Goal: Task Accomplishment & Management: Complete application form

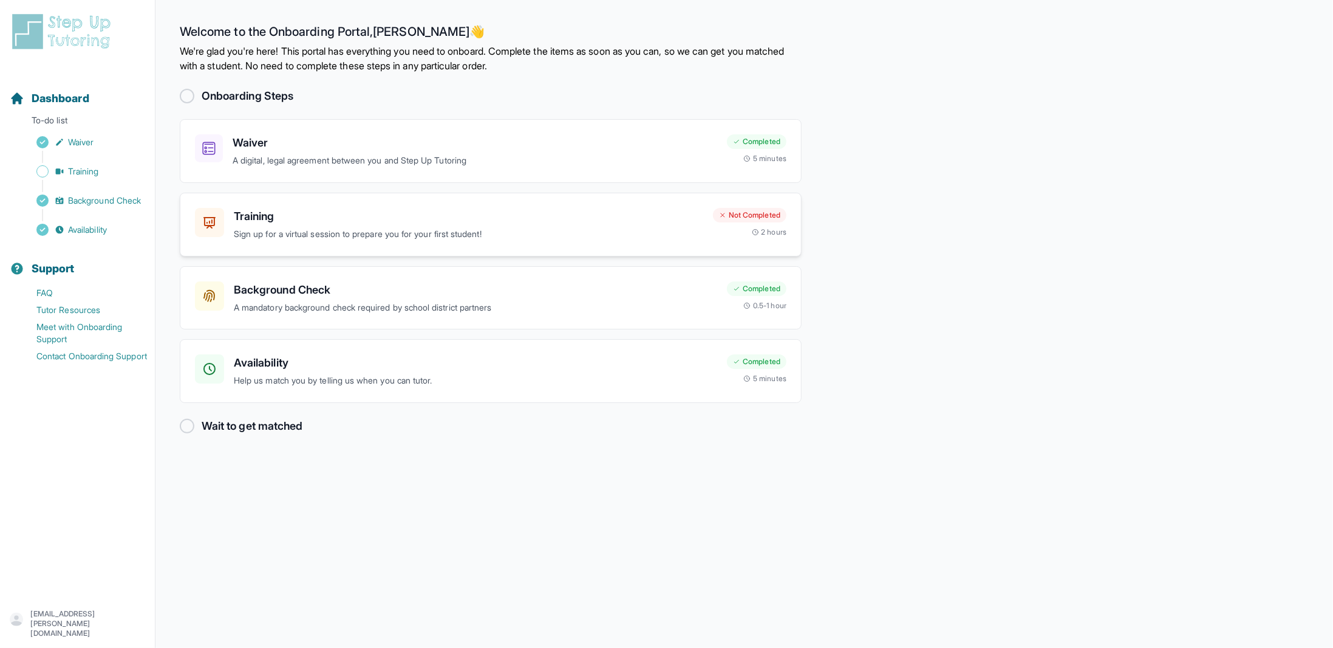
click at [287, 211] on h3 "Training" at bounding box center [469, 216] width 470 height 17
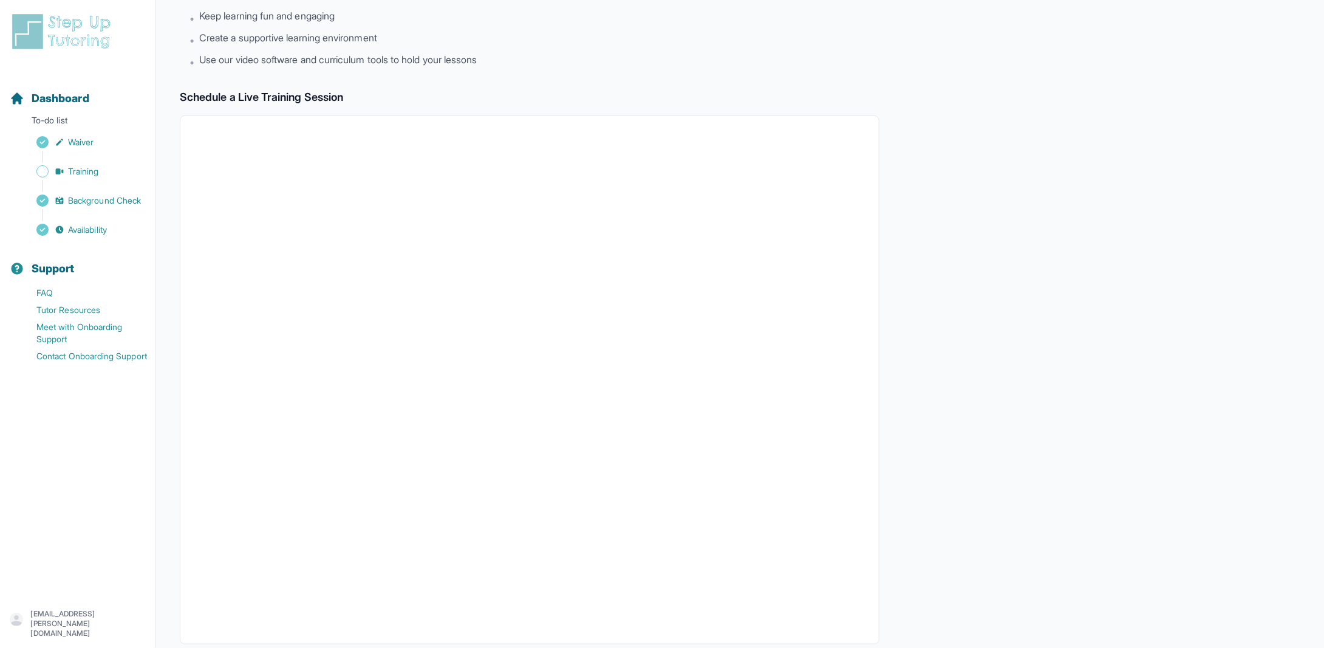
scroll to position [207, 0]
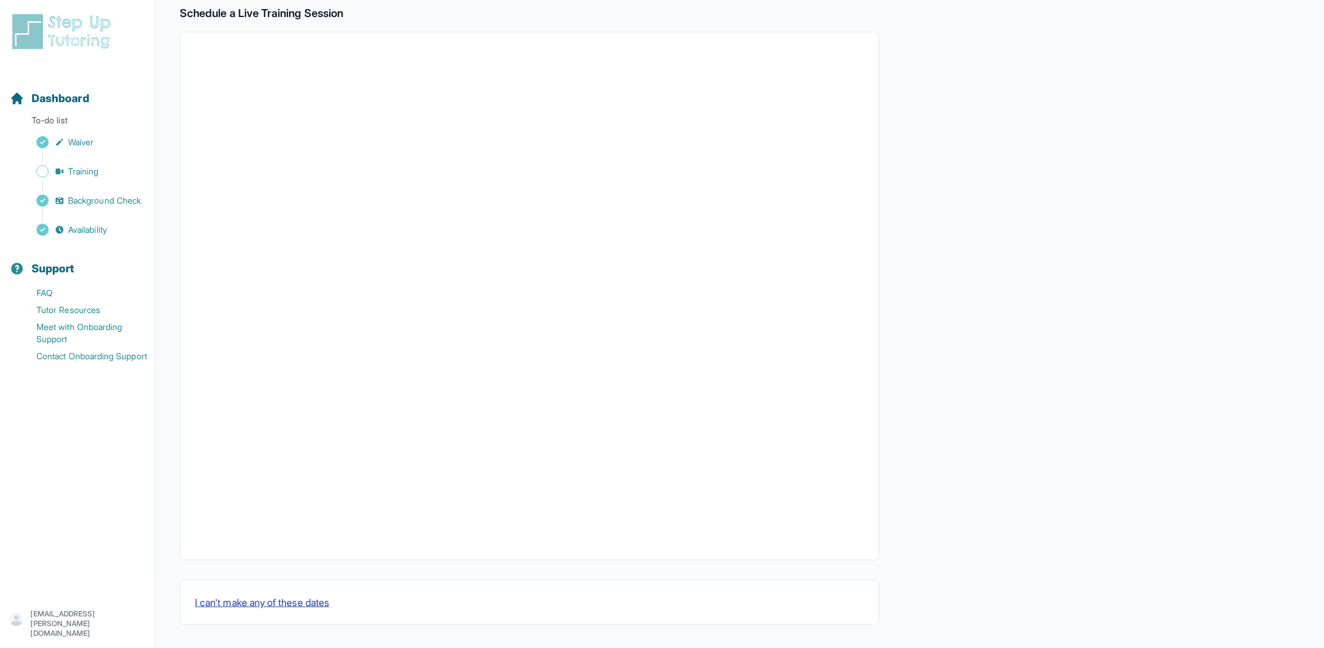
click at [310, 598] on button "I can't make any of these dates" at bounding box center [262, 602] width 134 height 15
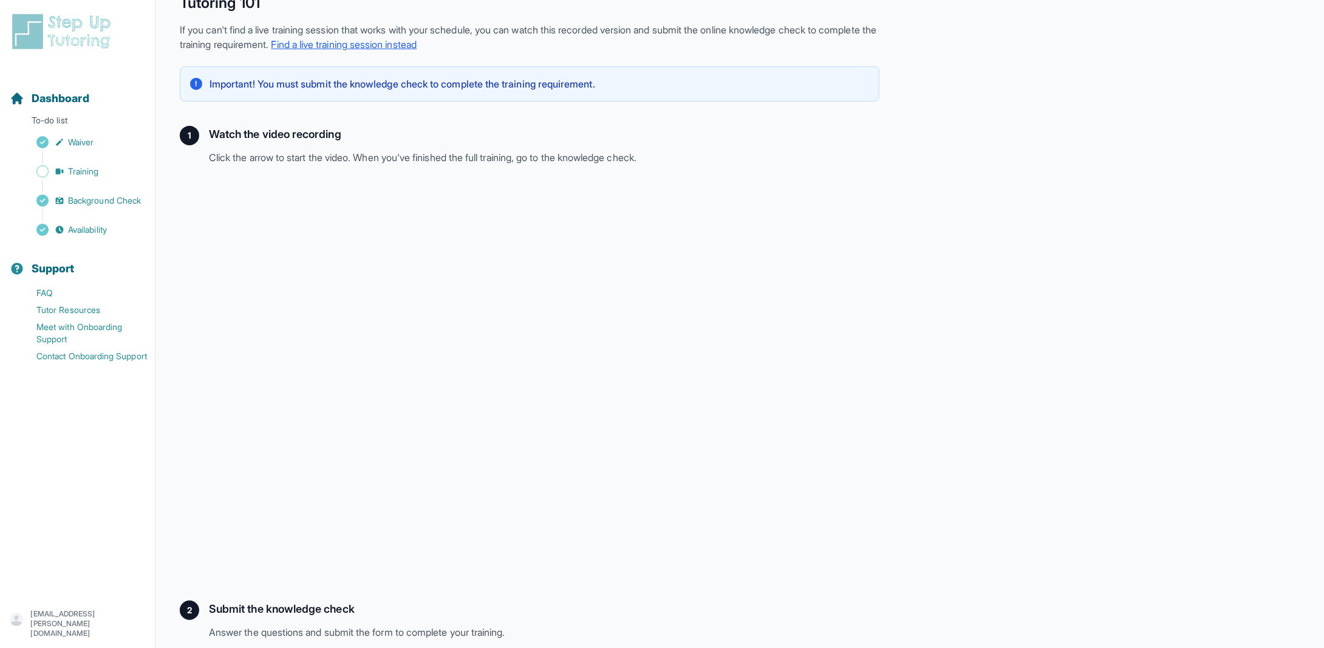
scroll to position [117, 0]
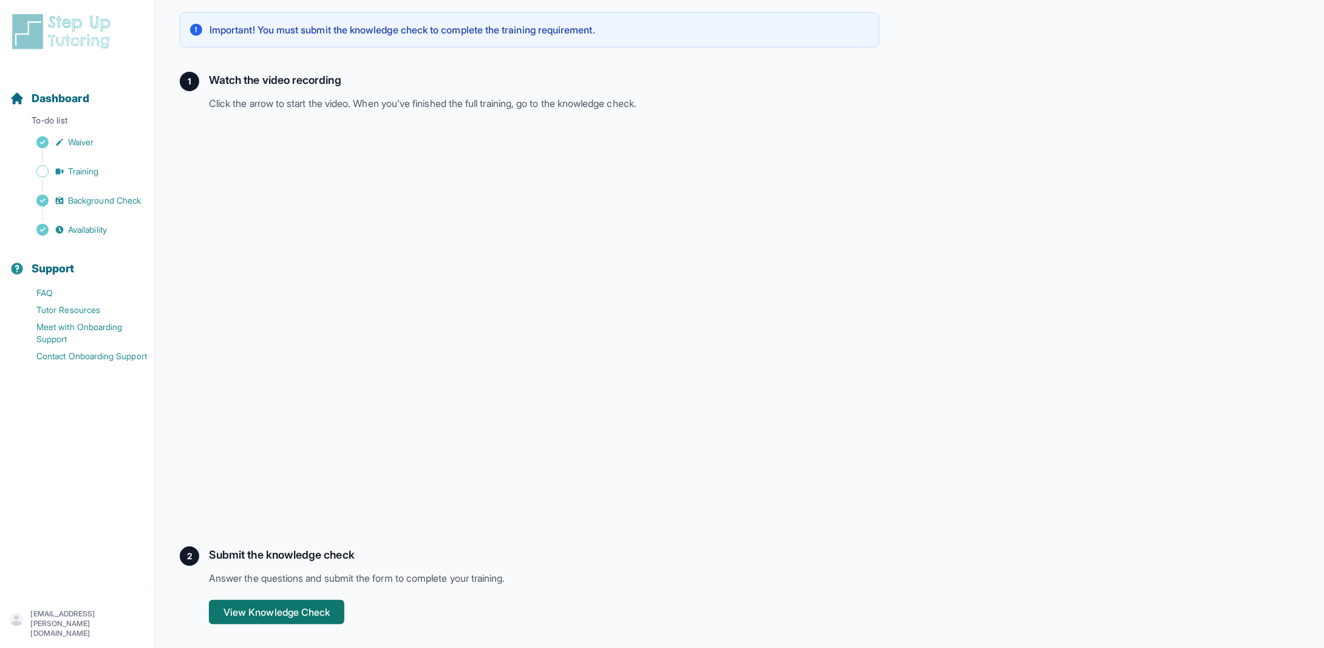
click at [311, 610] on button "View Knowledge Check" at bounding box center [276, 612] width 135 height 24
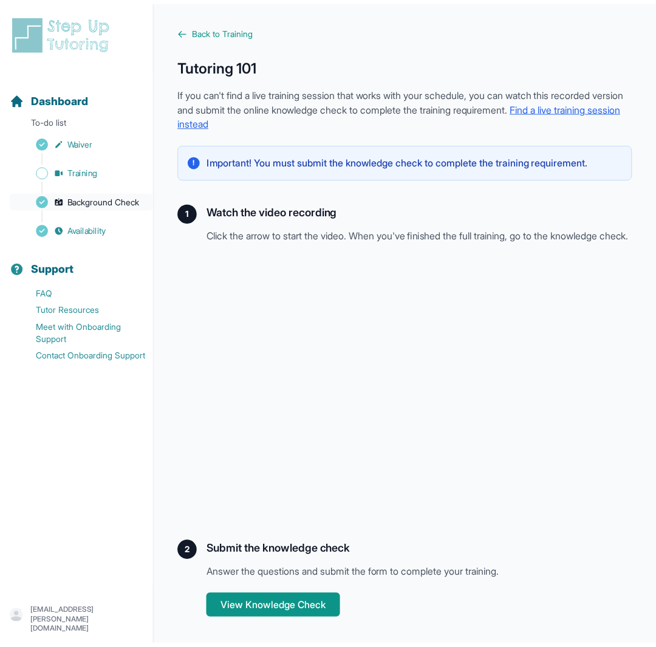
scroll to position [7, 0]
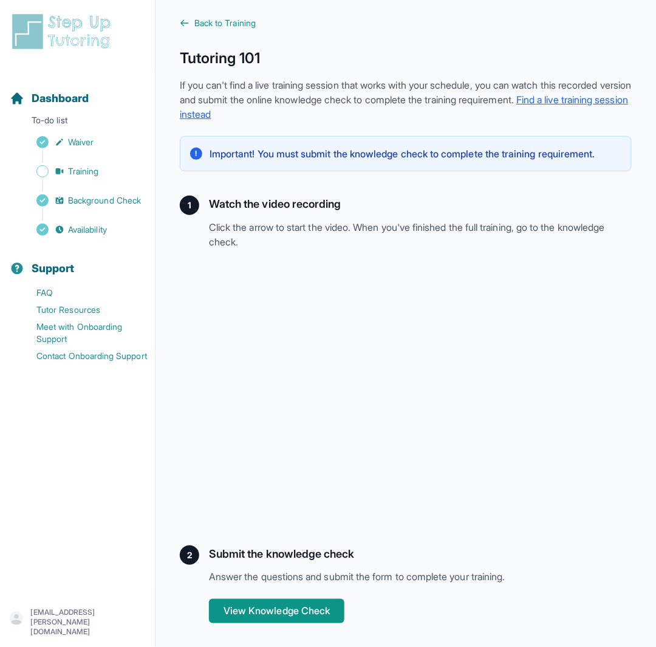
click at [462, 525] on div "Back to Training Tutoring 101 If you can't find a live training session that wo…" at bounding box center [406, 320] width 452 height 606
click at [76, 137] on span "Waiver" at bounding box center [81, 142] width 26 height 12
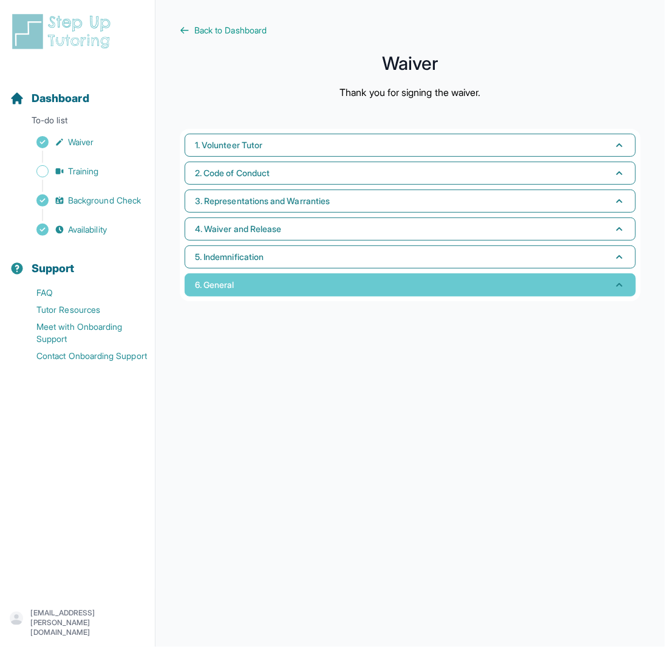
click at [327, 279] on button "6. General" at bounding box center [410, 284] width 451 height 23
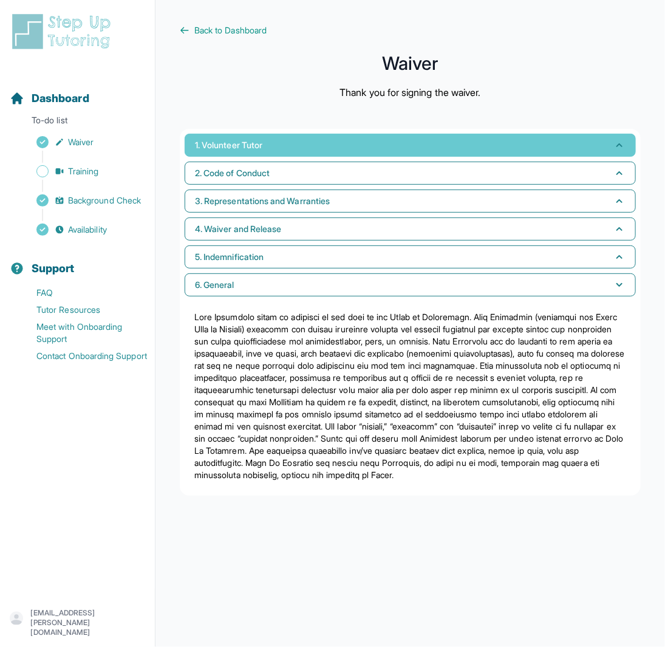
click at [292, 153] on button "1. Volunteer Tutor" at bounding box center [410, 145] width 451 height 23
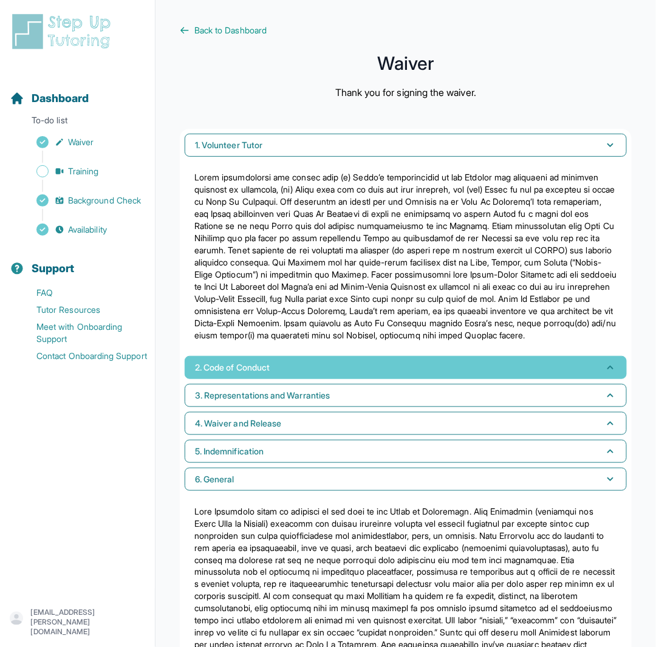
click at [285, 374] on button "2. Code of Conduct" at bounding box center [406, 367] width 442 height 23
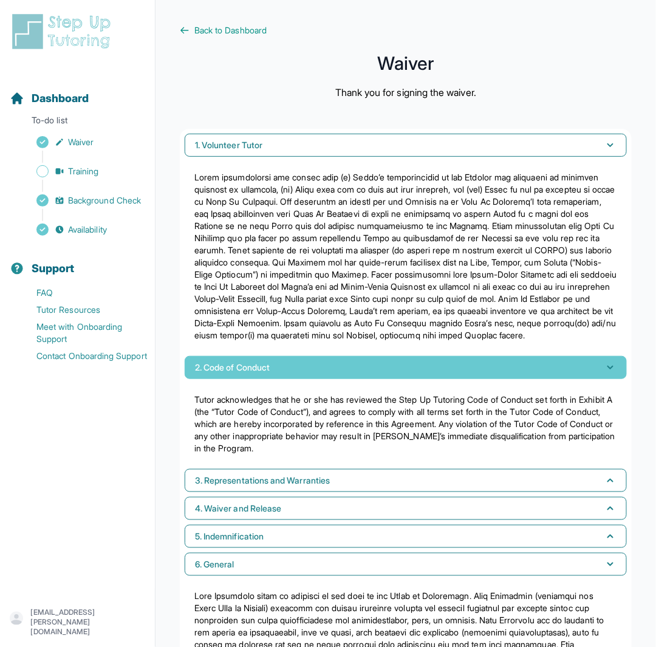
scroll to position [173, 0]
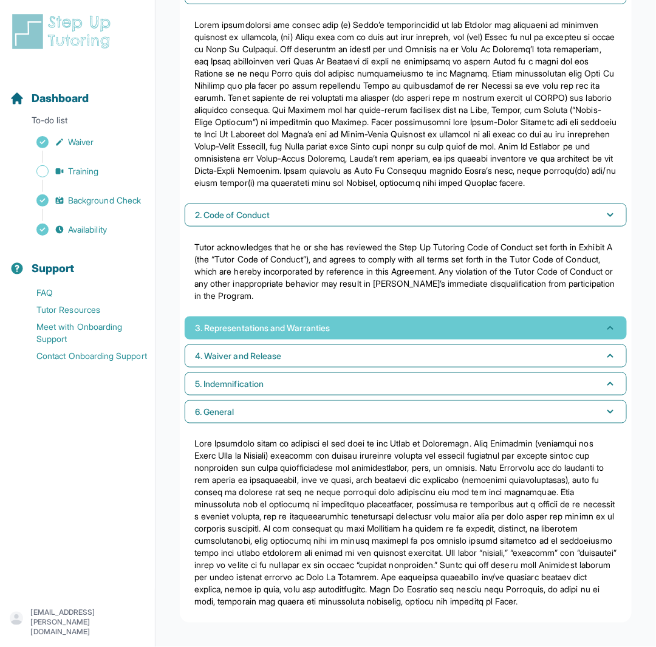
click at [275, 324] on button "3. Representations and Warranties" at bounding box center [406, 327] width 442 height 23
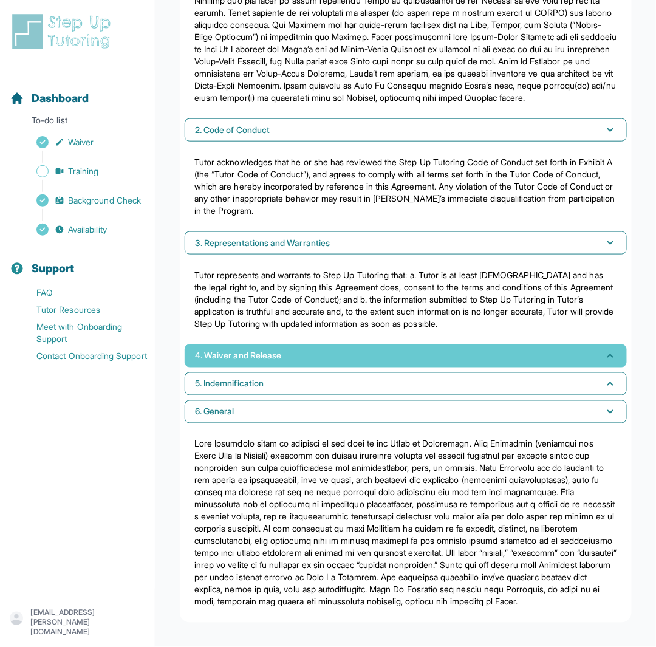
scroll to position [258, 0]
click at [290, 347] on button "4. Waiver and Release" at bounding box center [406, 355] width 442 height 23
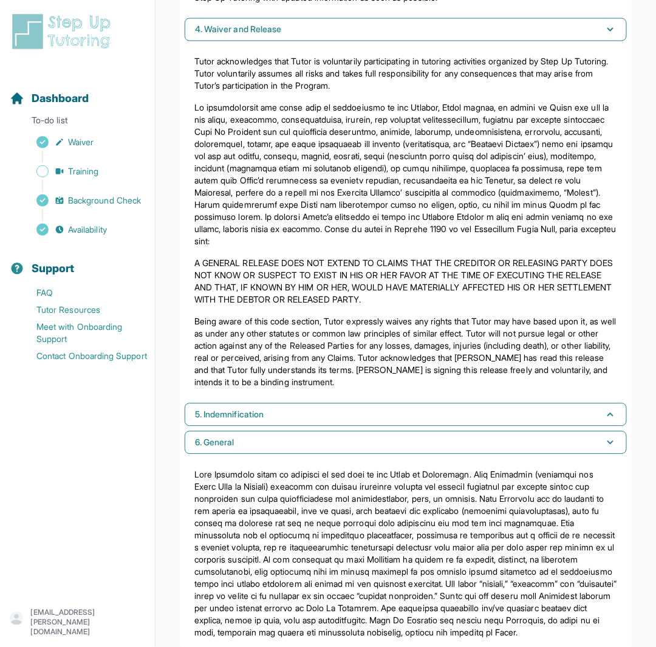
scroll to position [615, 0]
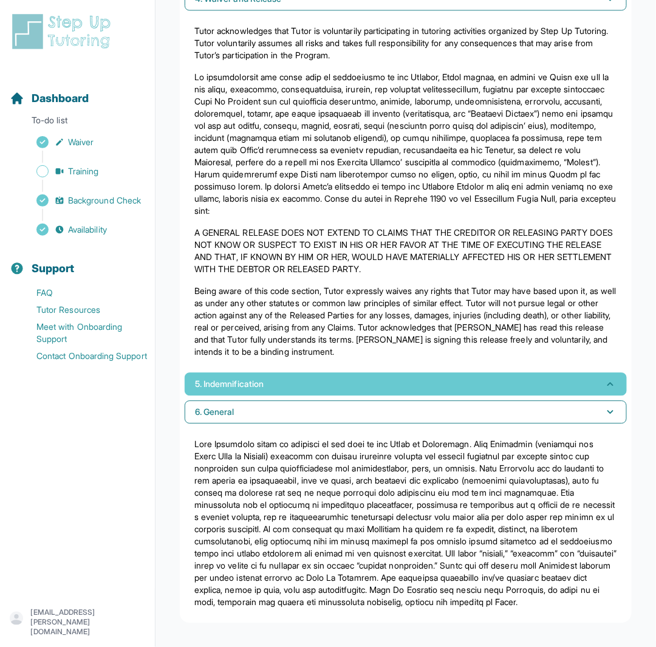
click at [256, 372] on button "5. Indemnification" at bounding box center [406, 383] width 442 height 23
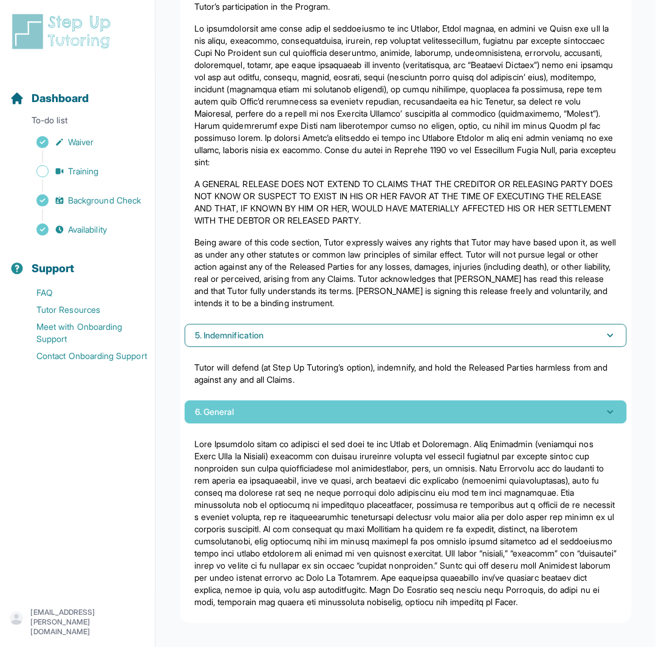
click at [258, 400] on button "6. General" at bounding box center [406, 411] width 442 height 23
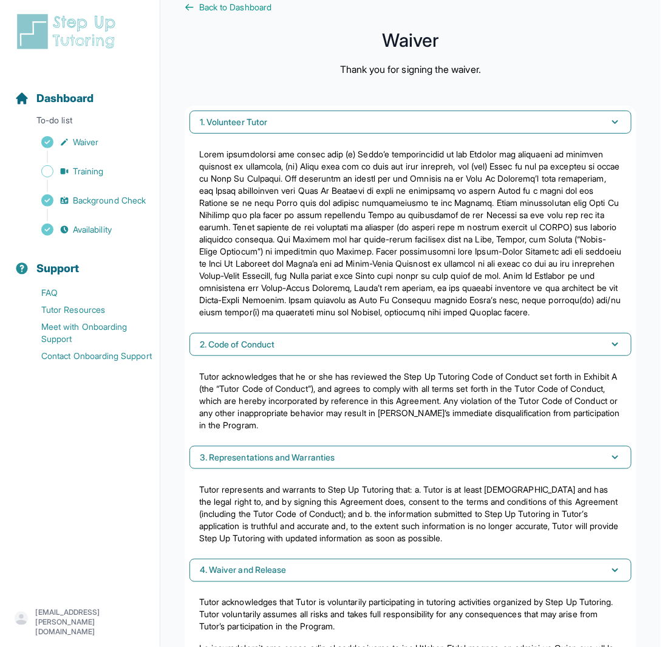
scroll to position [0, 0]
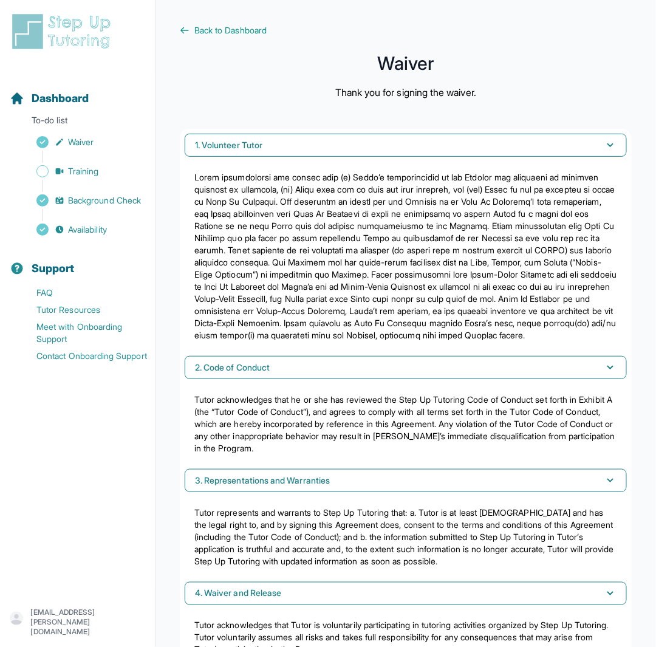
click at [308, 214] on p at bounding box center [405, 256] width 423 height 170
click at [381, 270] on p at bounding box center [405, 256] width 423 height 170
click at [84, 233] on span "Availability" at bounding box center [87, 230] width 39 height 12
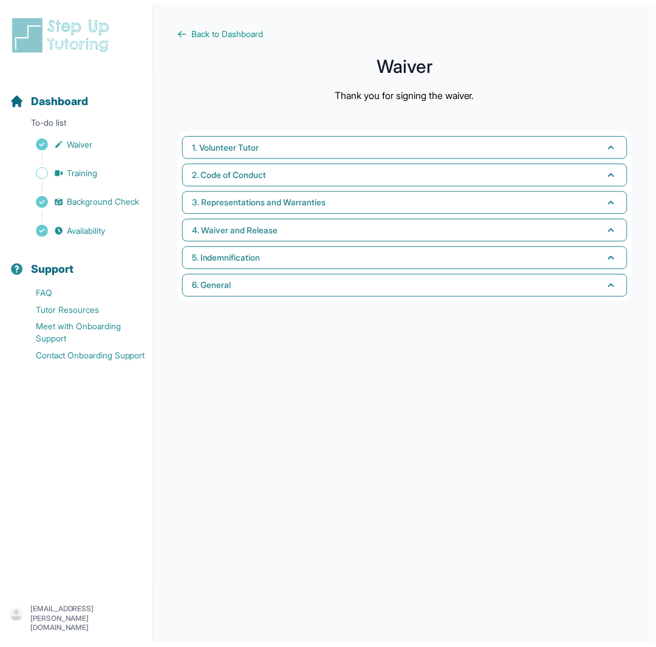
scroll to position [7, 0]
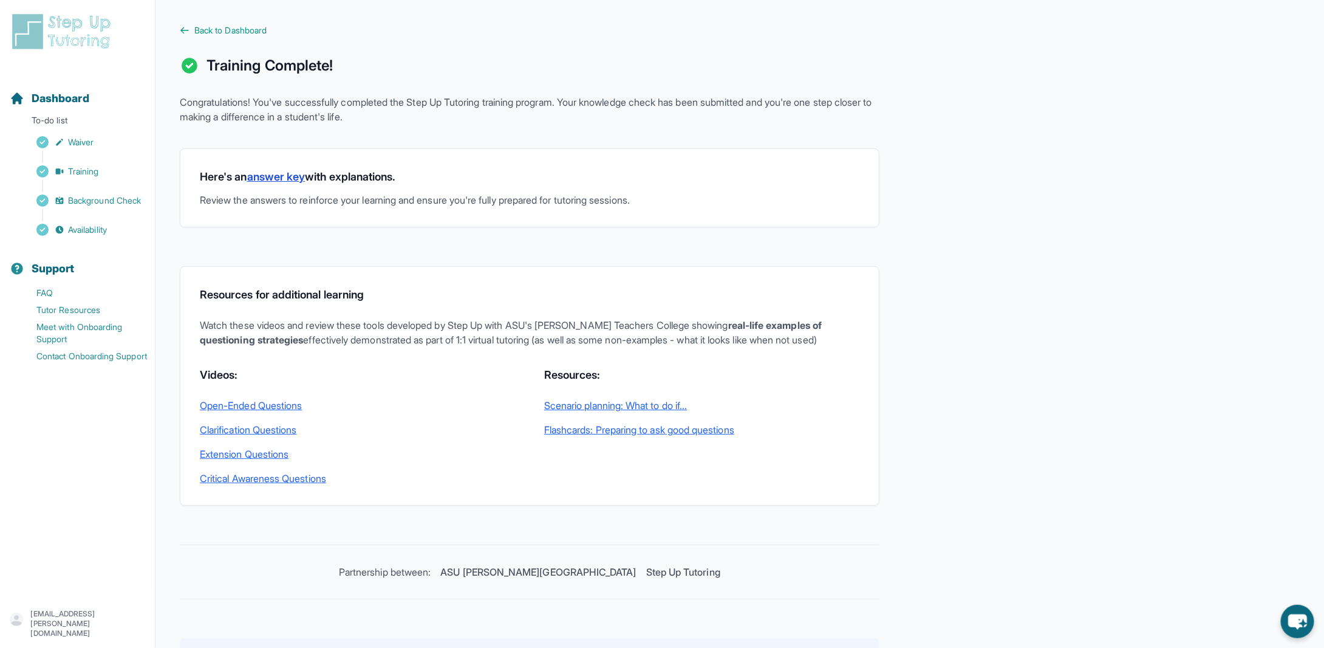
click at [273, 177] on link "answer key" at bounding box center [276, 176] width 58 height 13
click at [68, 137] on span "Waiver" at bounding box center [81, 142] width 26 height 12
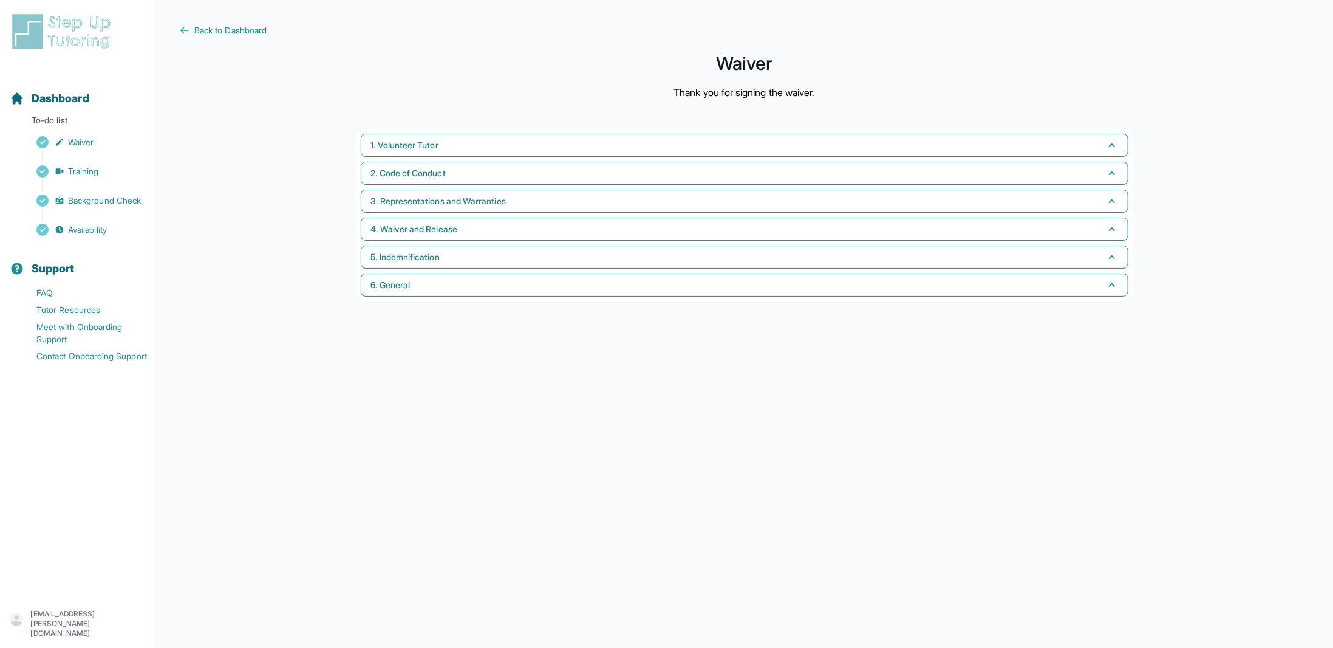
click at [106, 151] on div "Sidebar" at bounding box center [80, 157] width 140 height 12
click at [95, 168] on span "Training" at bounding box center [83, 171] width 31 height 12
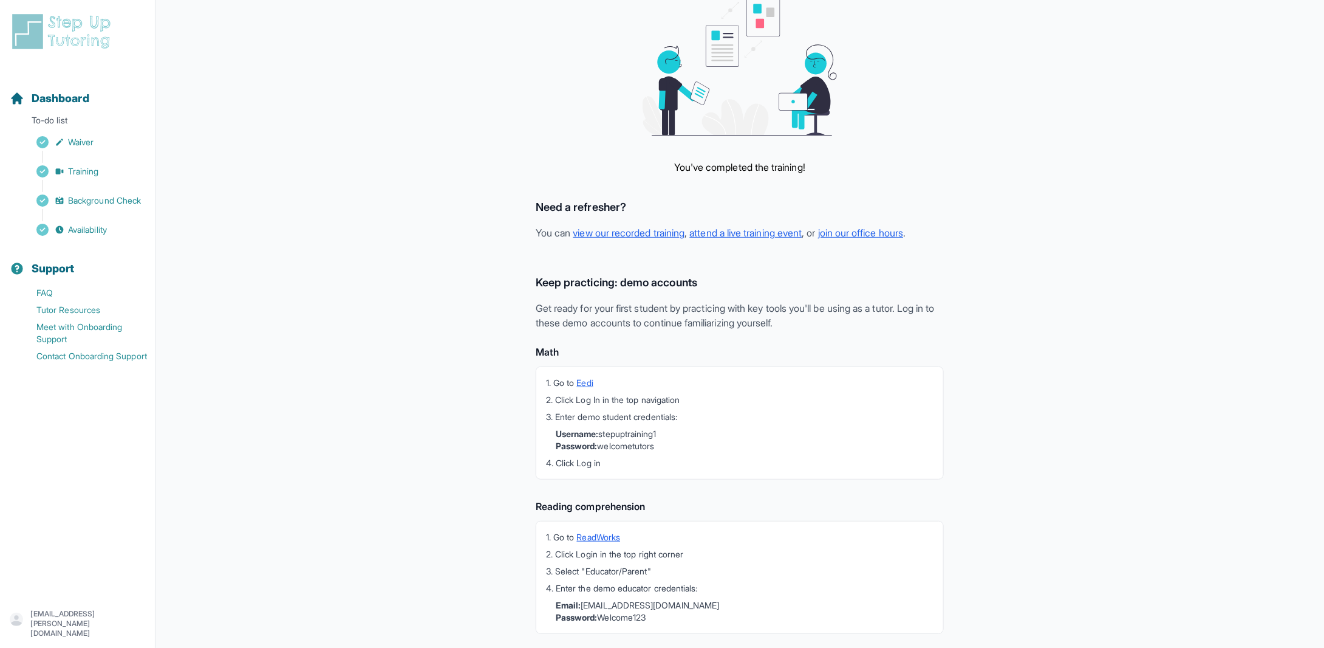
scroll to position [115, 0]
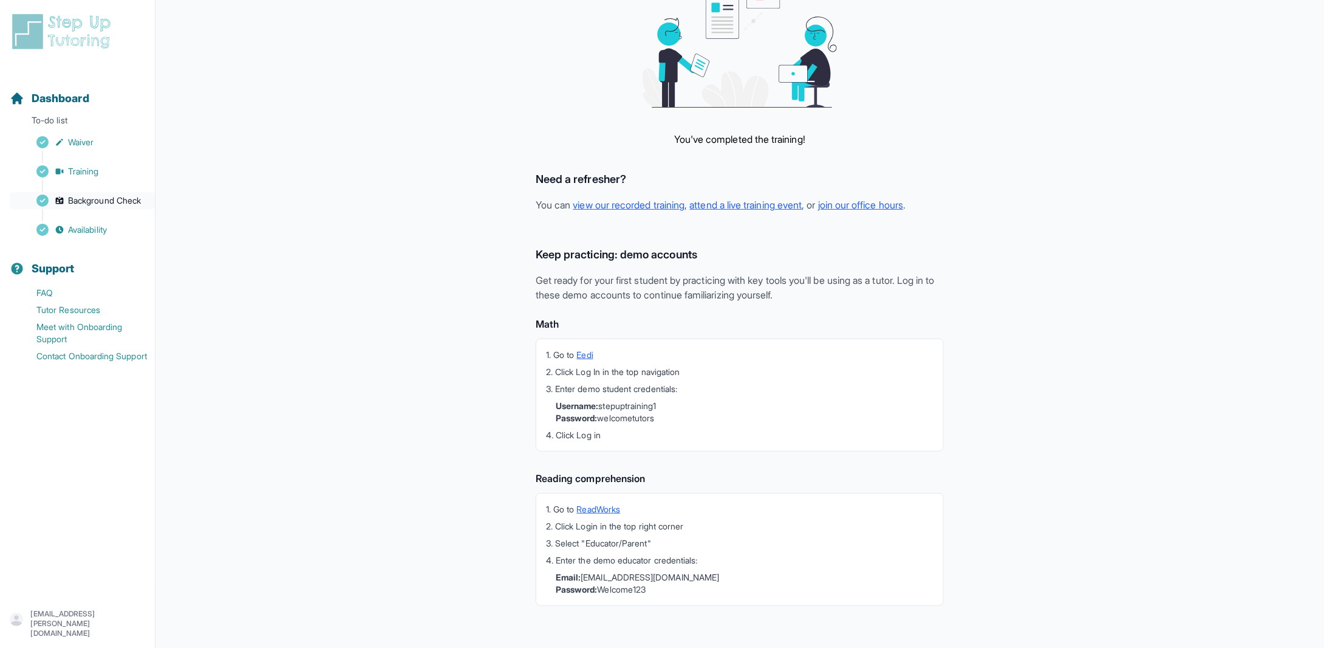
click at [81, 207] on link "Background Check" at bounding box center [82, 200] width 145 height 17
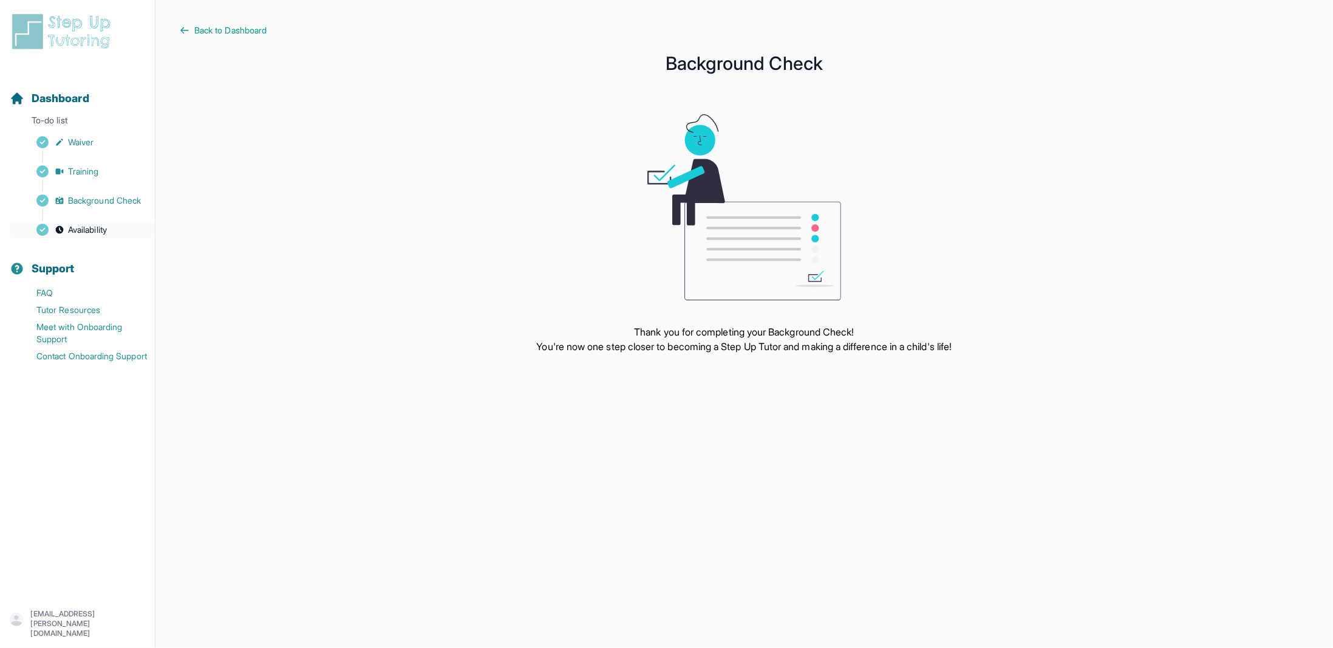
click at [75, 224] on span "Availability" at bounding box center [87, 230] width 39 height 12
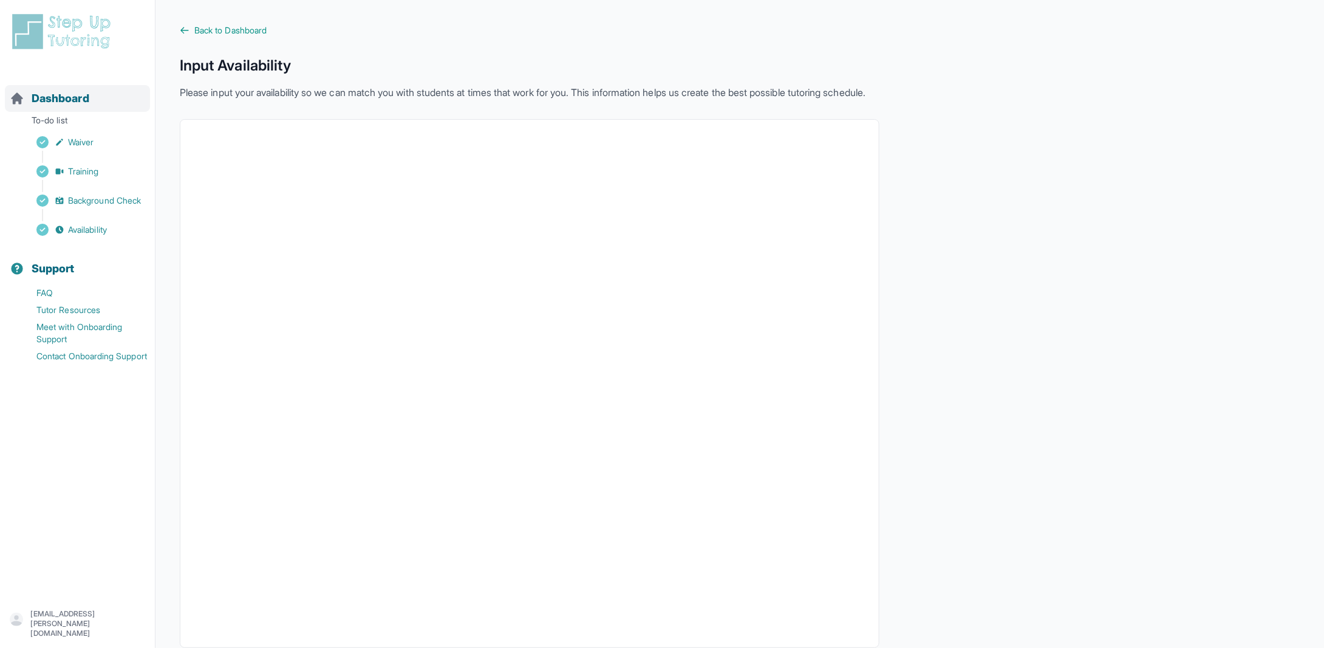
click at [73, 102] on span "Dashboard" at bounding box center [61, 98] width 58 height 17
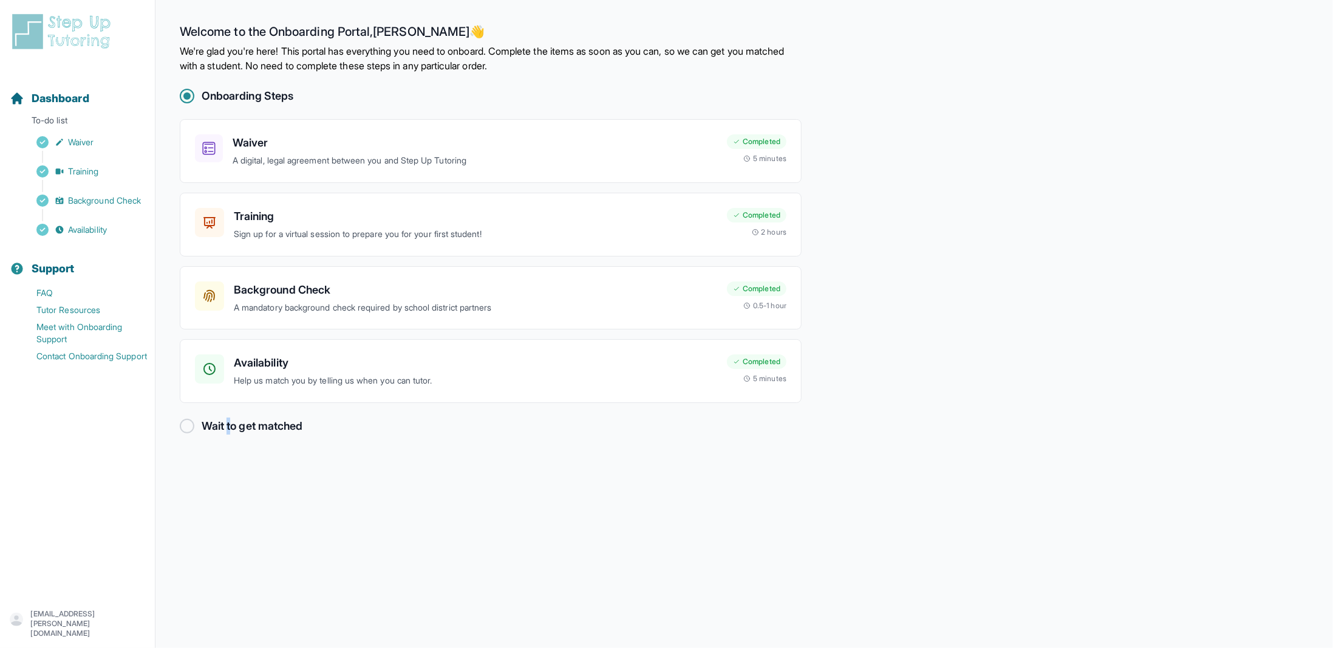
click at [230, 418] on h2 "Wait to get matched" at bounding box center [252, 425] width 101 height 17
click at [219, 420] on h2 "Wait to get matched" at bounding box center [252, 425] width 101 height 17
click at [256, 460] on main "Welcome to the Onboarding Portal, [PERSON_NAME] 👋 We're glad you're here! This …" at bounding box center [745, 324] width 1178 height 648
click at [189, 427] on div at bounding box center [187, 426] width 15 height 15
click at [88, 166] on span "Training" at bounding box center [83, 171] width 31 height 12
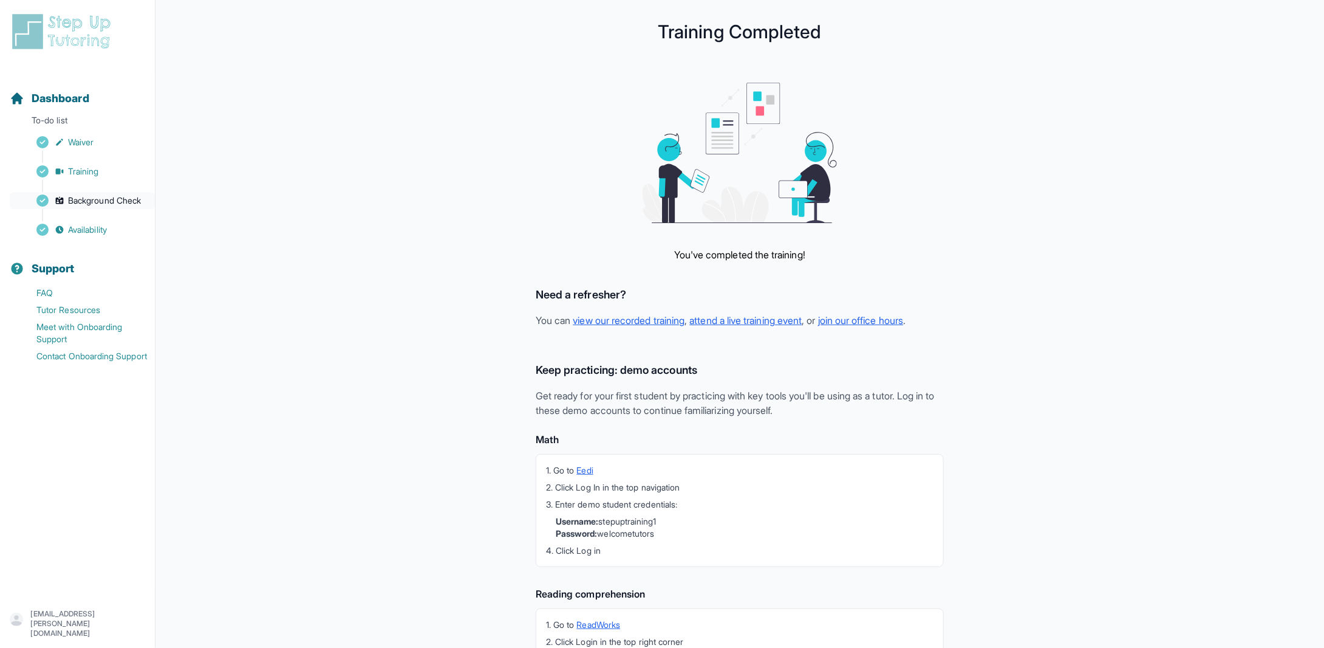
click at [97, 192] on link "Background Check" at bounding box center [82, 200] width 145 height 17
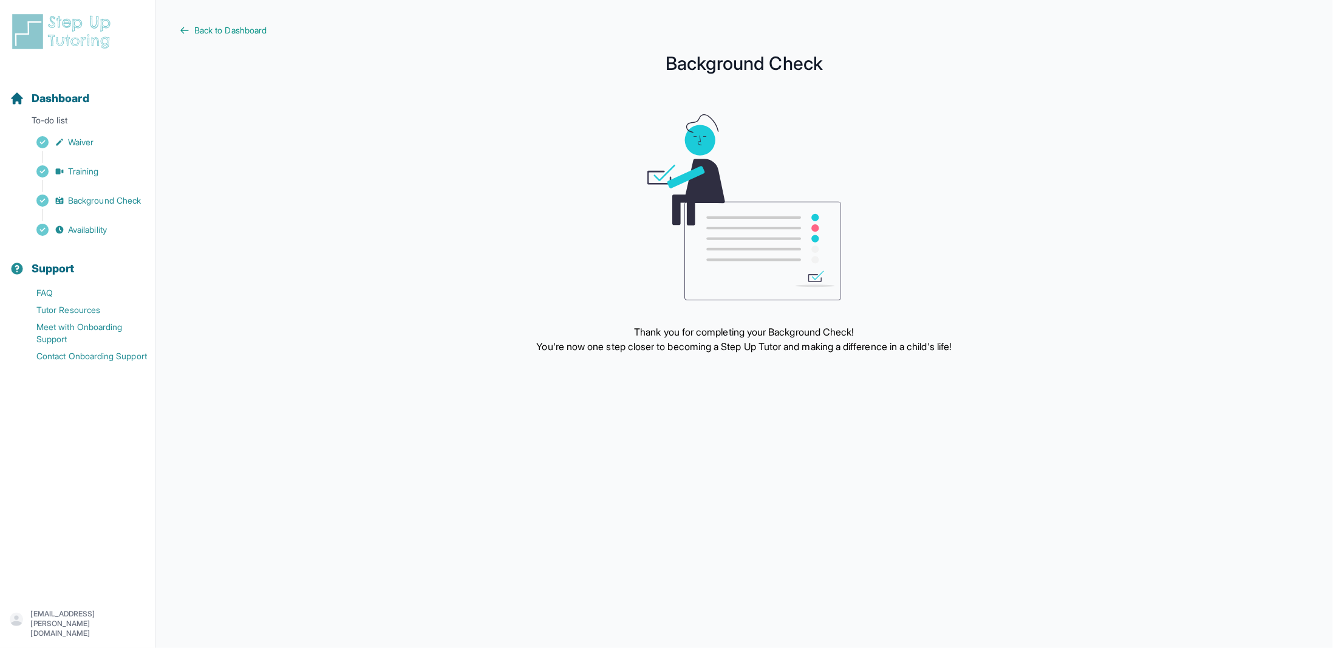
click at [71, 180] on div "Sidebar" at bounding box center [80, 186] width 140 height 12
click at [75, 175] on span "Training" at bounding box center [83, 171] width 31 height 12
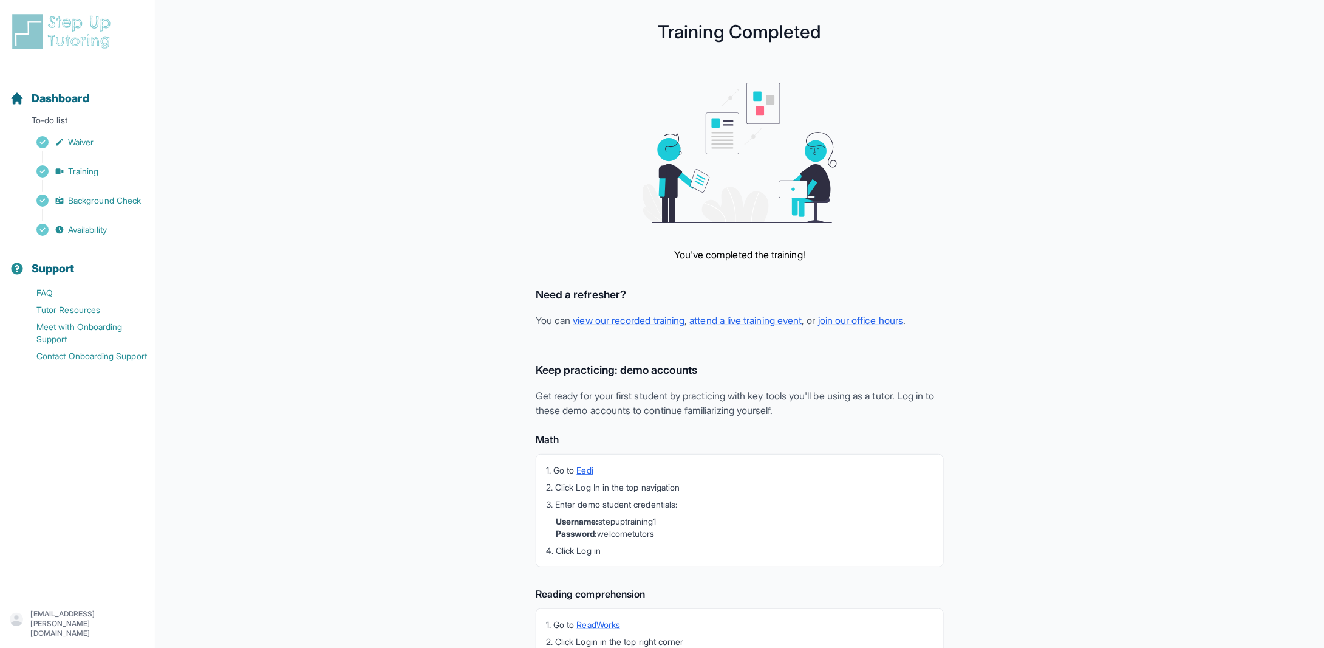
click at [72, 36] on img at bounding box center [64, 31] width 108 height 39
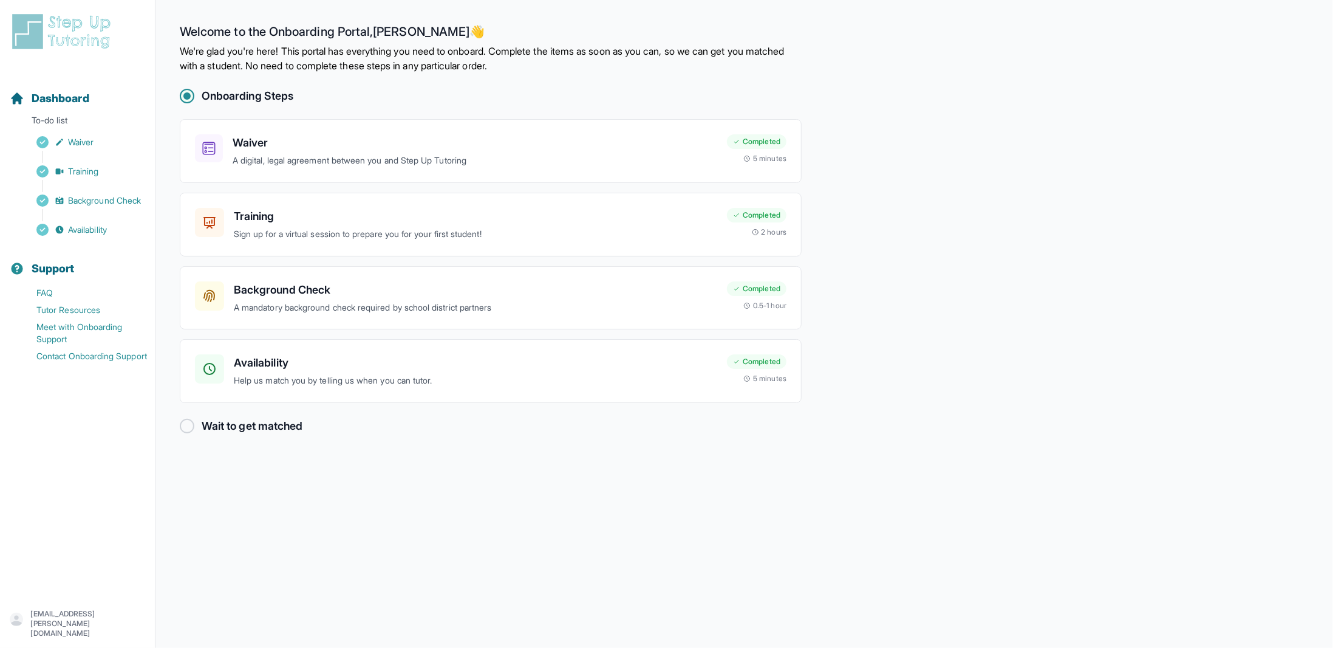
click at [244, 97] on h2 "Onboarding Steps" at bounding box center [248, 95] width 92 height 17
